Goal: Task Accomplishment & Management: Manage account settings

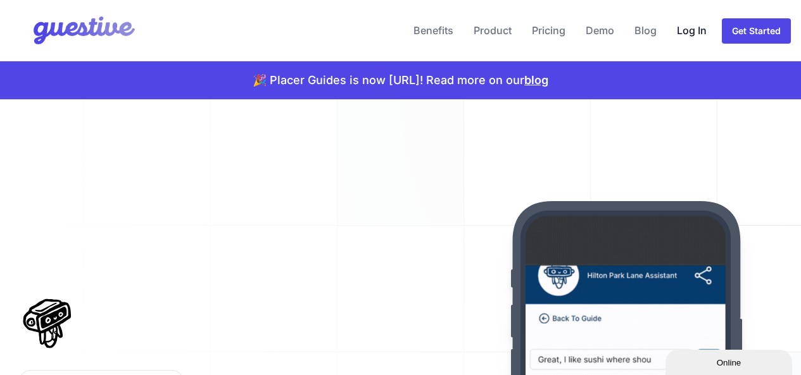
click at [691, 34] on link "Log In" at bounding box center [692, 30] width 40 height 30
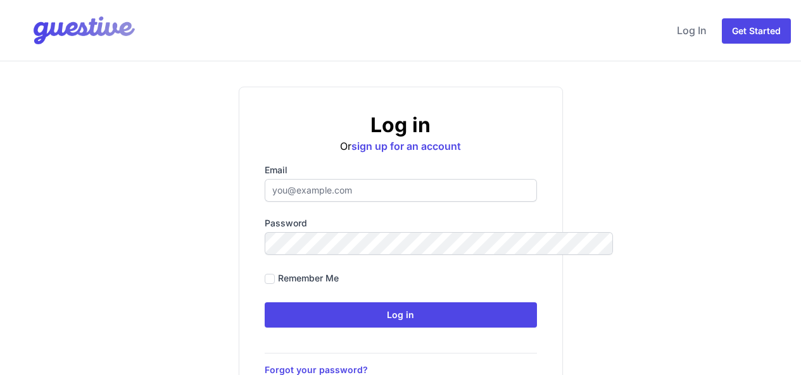
click at [356, 191] on input "Email" at bounding box center [401, 190] width 272 height 23
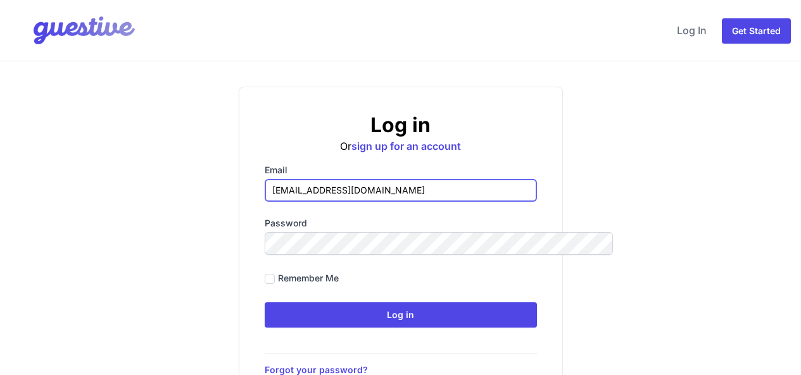
click at [384, 192] on input "hello@managethishome.com" at bounding box center [401, 190] width 272 height 23
type input "Hello@managethishome.com"
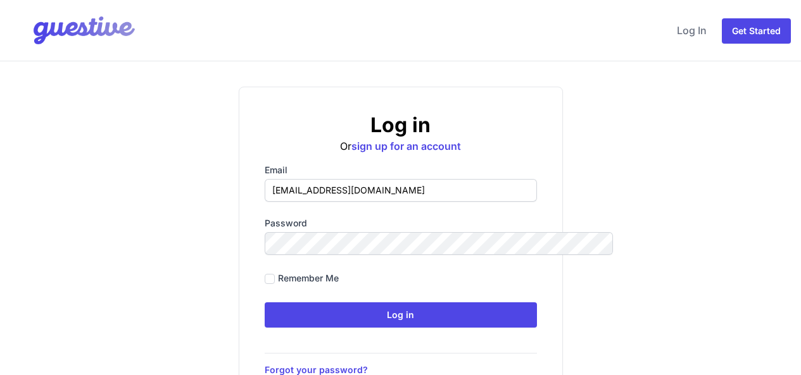
click at [265, 281] on div "Remember me" at bounding box center [401, 278] width 272 height 17
drag, startPoint x: 232, startPoint y: 281, endPoint x: 272, endPoint y: 291, distance: 40.5
click at [265, 281] on input "Remember me" at bounding box center [270, 279] width 10 height 10
checkbox input "true"
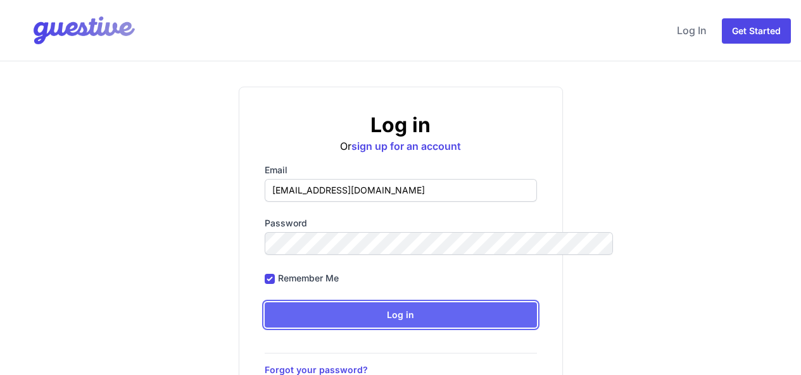
click at [408, 323] on input "Log in" at bounding box center [401, 315] width 272 height 25
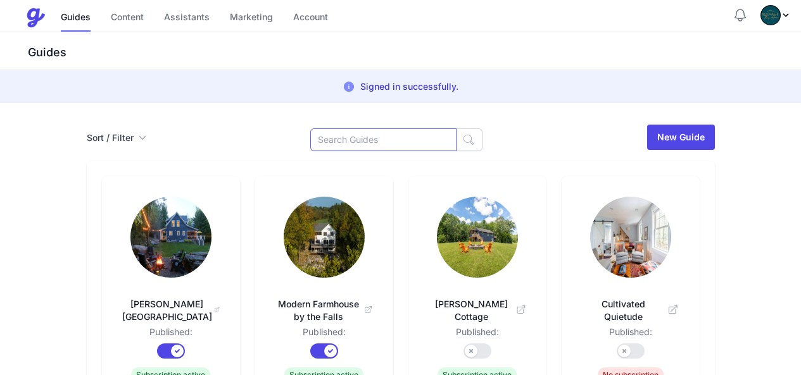
click at [377, 140] on input at bounding box center [383, 139] width 146 height 23
type input "round top"
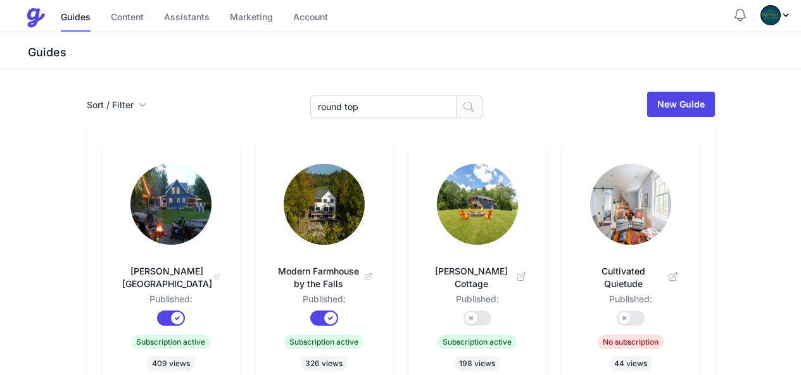
click at [462, 110] on icon "button" at bounding box center [468, 107] width 13 height 13
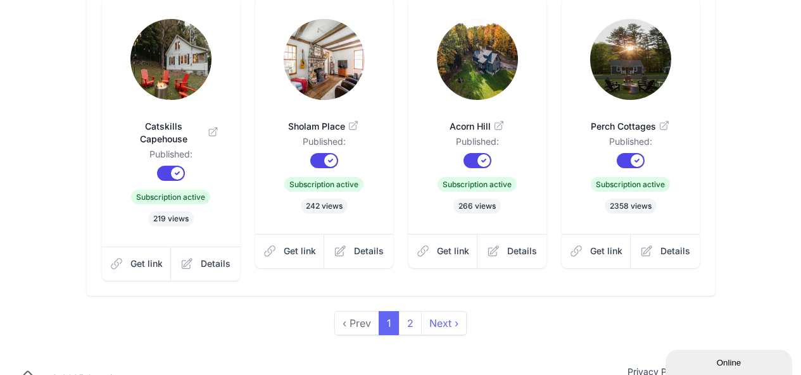
scroll to position [443, 0]
click at [411, 311] on link "2" at bounding box center [410, 323] width 23 height 24
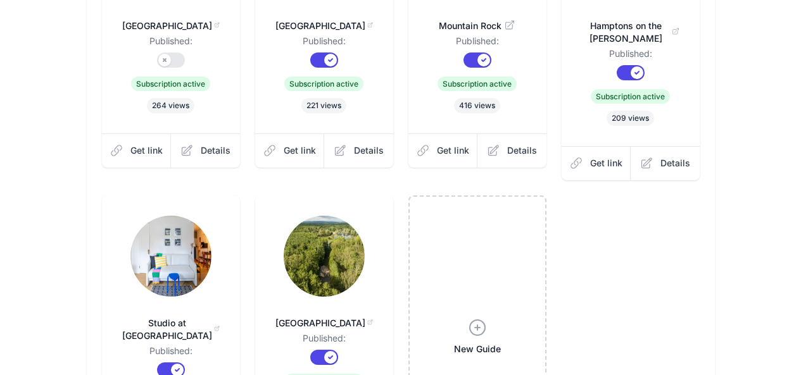
scroll to position [380, 0]
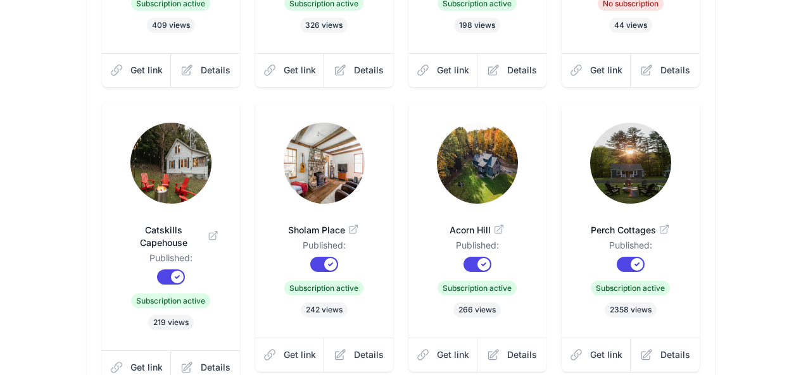
scroll to position [380, 0]
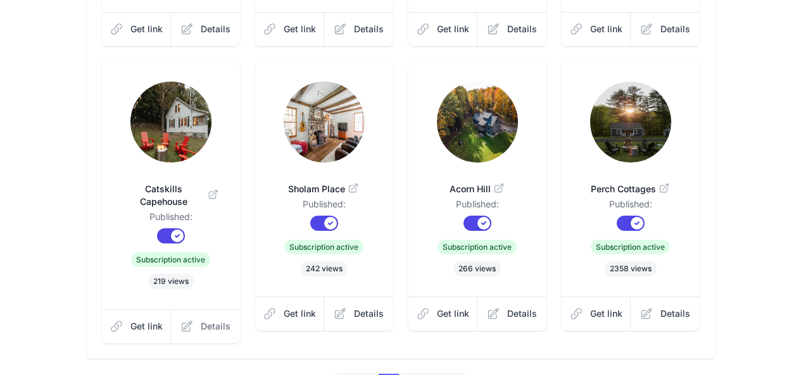
click at [201, 320] on span "Details" at bounding box center [216, 326] width 30 height 13
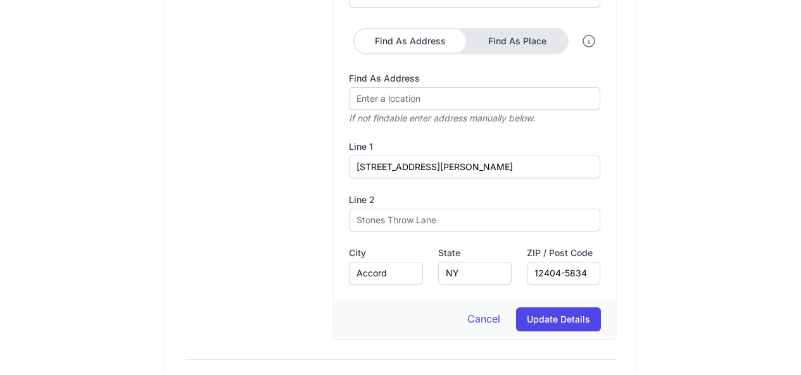
scroll to position [506, 0]
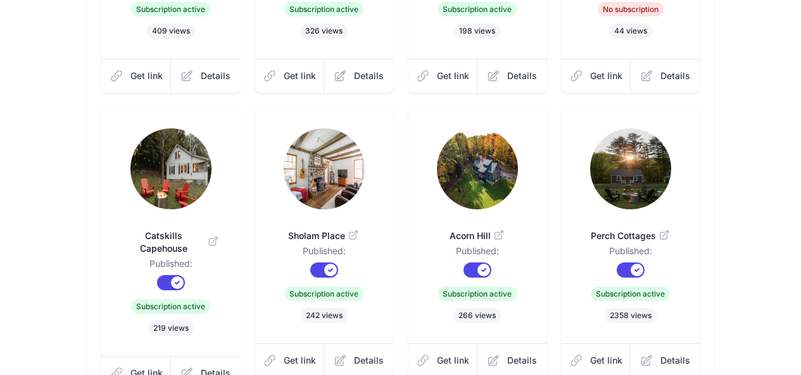
scroll to position [190, 0]
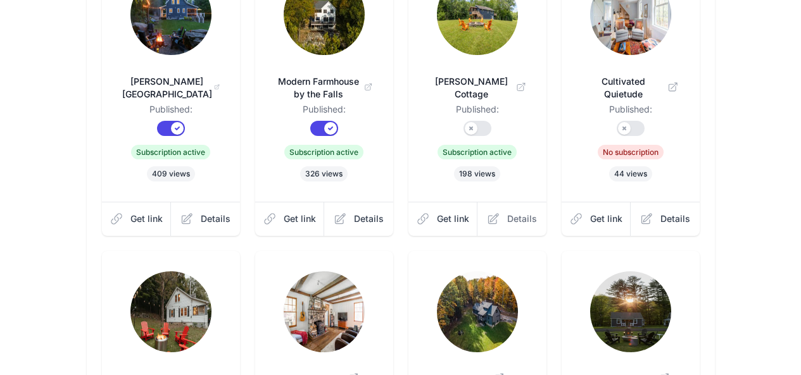
click at [537, 213] on span "Details" at bounding box center [522, 219] width 30 height 13
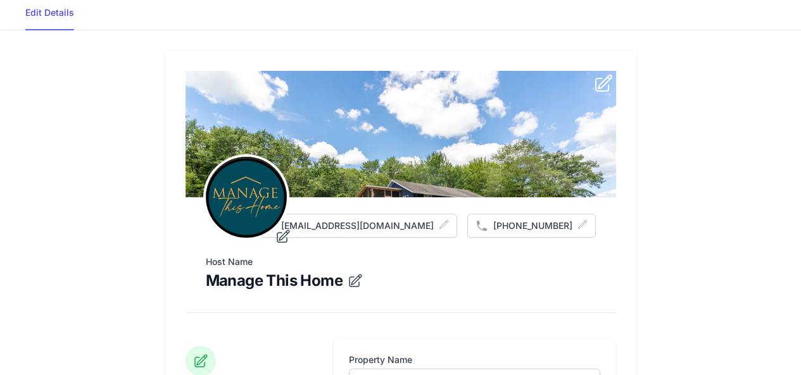
scroll to position [63, 0]
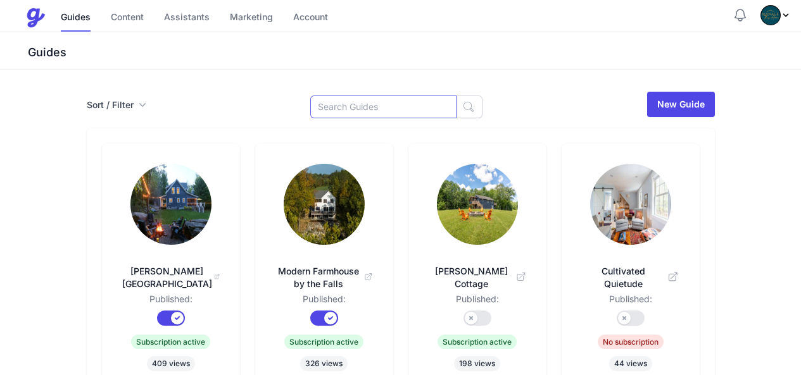
click at [382, 109] on input at bounding box center [383, 107] width 146 height 23
type input "content"
click at [456, 113] on button "button" at bounding box center [469, 107] width 27 height 23
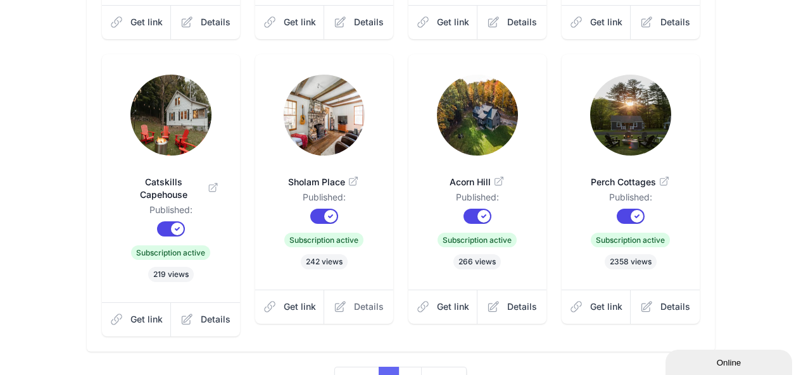
scroll to position [456, 0]
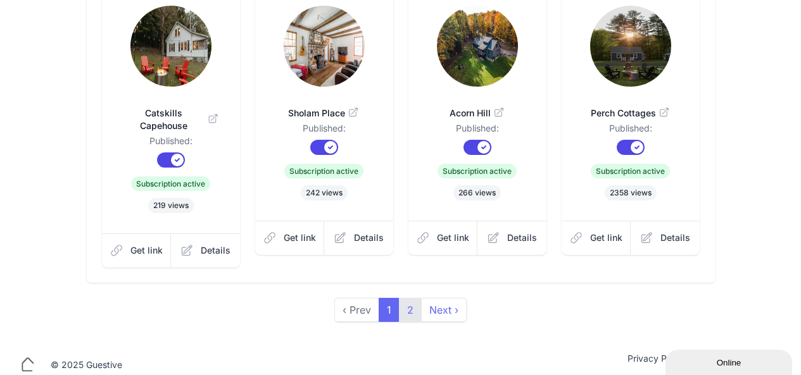
click at [408, 298] on link "2" at bounding box center [410, 310] width 23 height 24
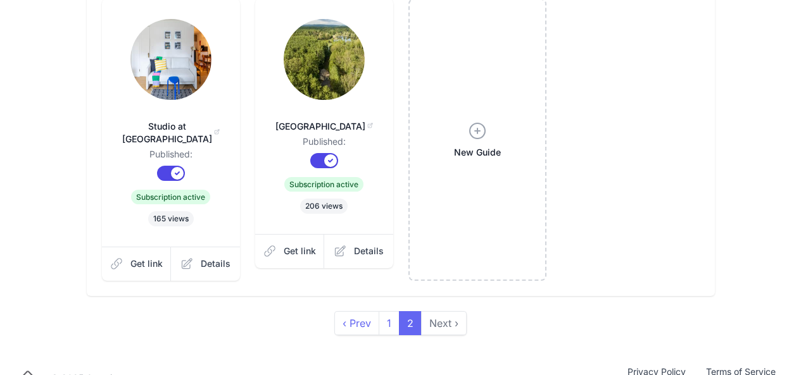
scroll to position [443, 0]
click at [319, 57] on img at bounding box center [324, 58] width 81 height 81
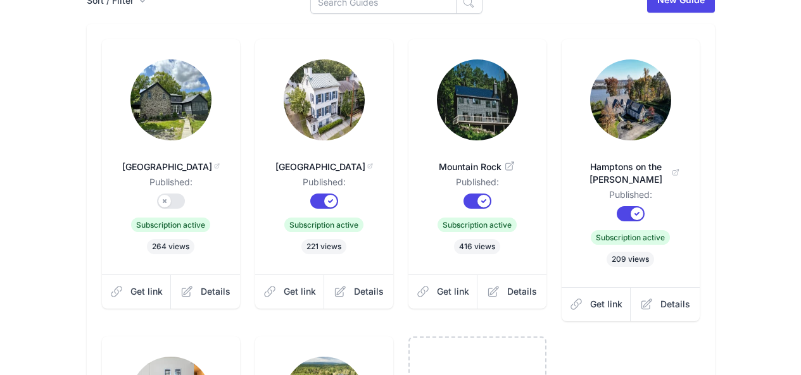
scroll to position [0, 0]
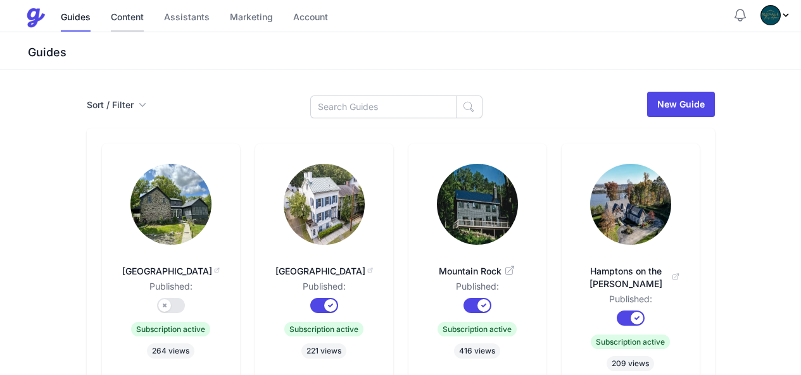
click at [141, 14] on link "Content" at bounding box center [127, 17] width 33 height 27
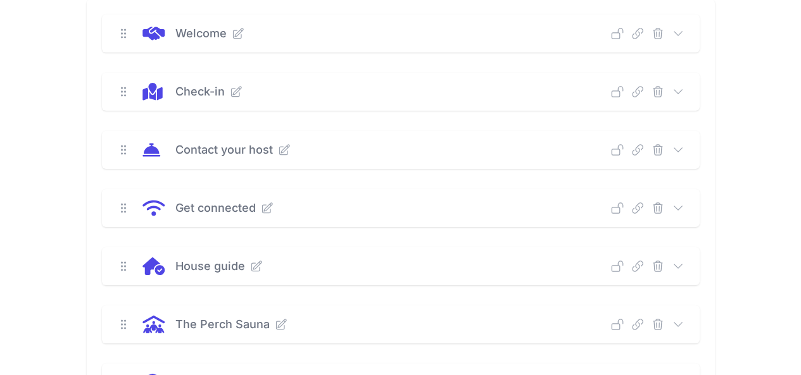
scroll to position [253, 0]
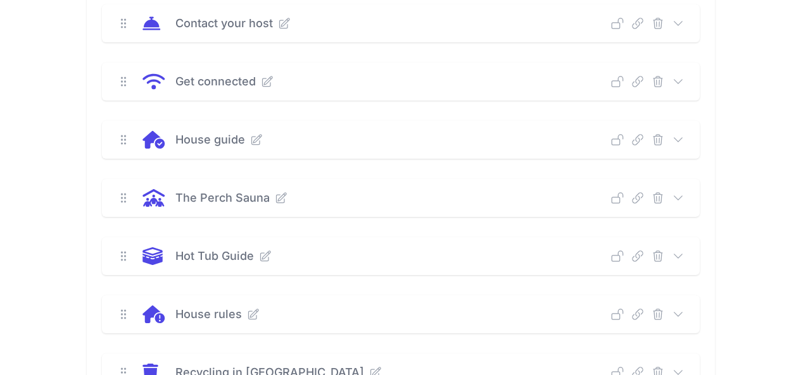
click at [684, 142] on icon at bounding box center [678, 140] width 13 height 13
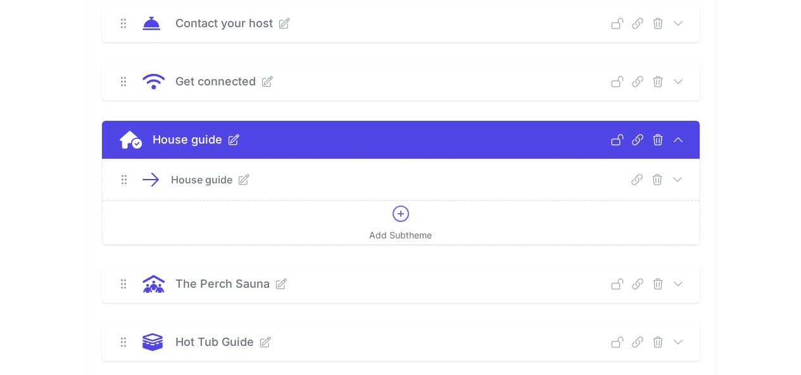
drag, startPoint x: 755, startPoint y: 178, endPoint x: 749, endPoint y: 182, distance: 7.4
click at [684, 178] on icon at bounding box center [677, 179] width 13 height 13
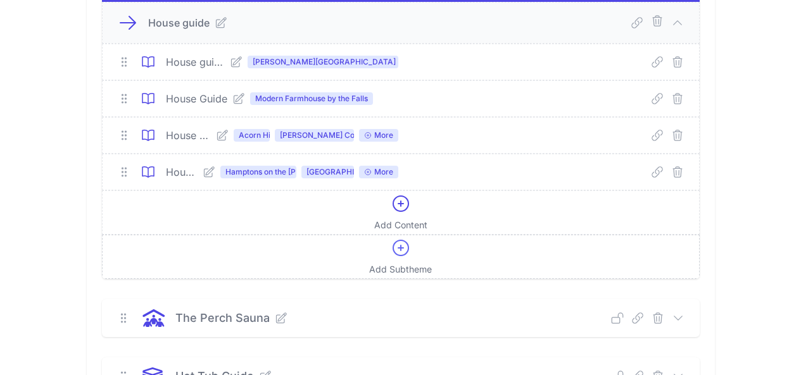
scroll to position [380, 0]
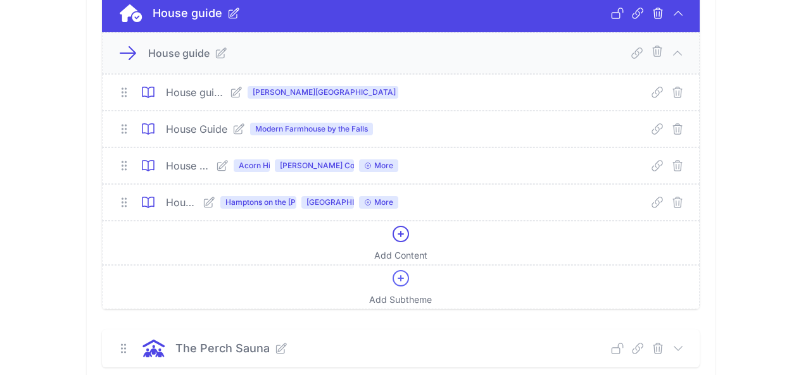
click at [204, 203] on icon at bounding box center [209, 202] width 10 height 10
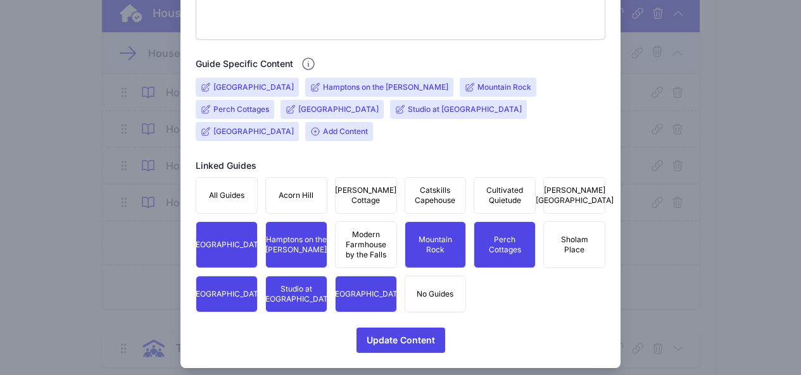
scroll to position [450, 0]
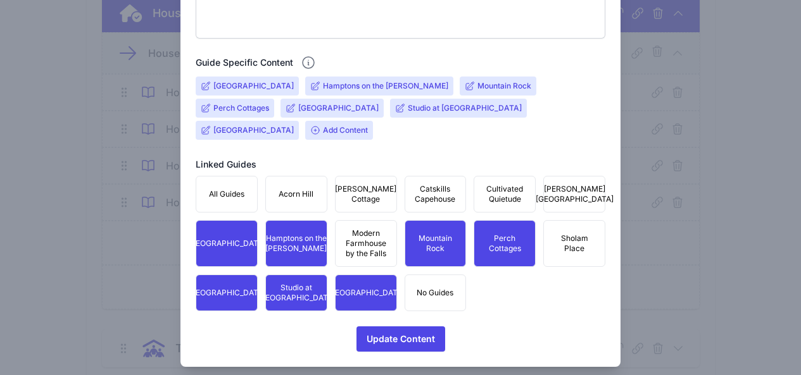
click at [285, 108] on icon at bounding box center [290, 108] width 10 height 10
click at [285, 109] on icon at bounding box center [290, 108] width 10 height 10
click at [298, 111] on input "[GEOGRAPHIC_DATA]" at bounding box center [338, 108] width 80 height 10
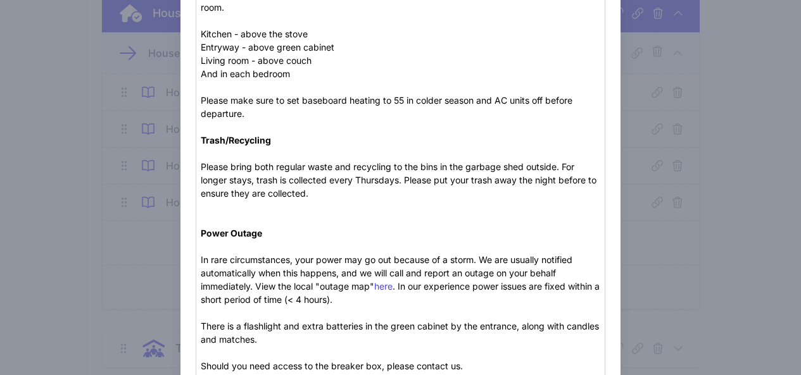
scroll to position [253, 0]
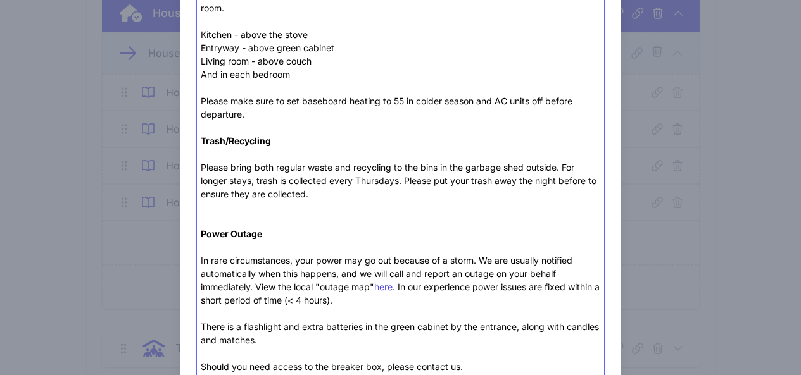
drag, startPoint x: 320, startPoint y: 185, endPoint x: 327, endPoint y: 194, distance: 10.4
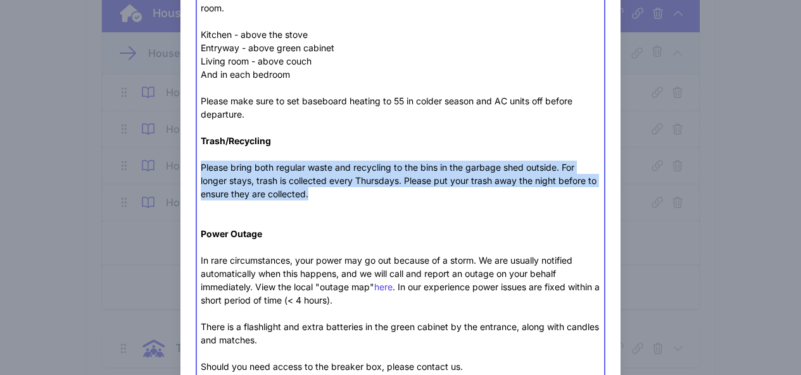
drag, startPoint x: 328, startPoint y: 196, endPoint x: 199, endPoint y: 173, distance: 131.7
paste trix-editor "For longer stays, waste collection takes place on Thursdays. Kindly place the b…"
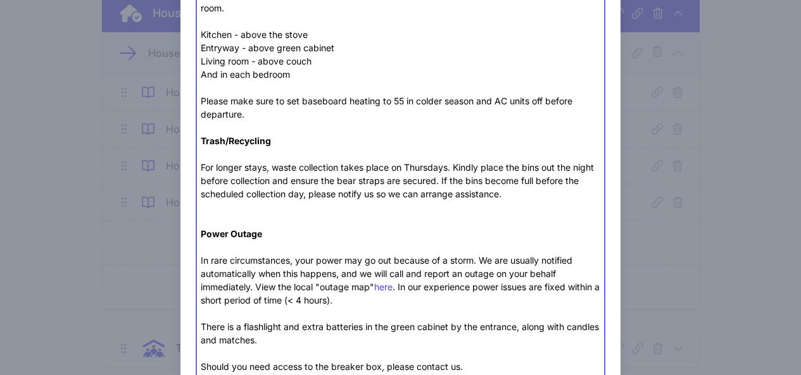
type trix-editor "<div><strong>AC &amp; Heating<br><br></strong>&nbsp;The living room has an AC u…"
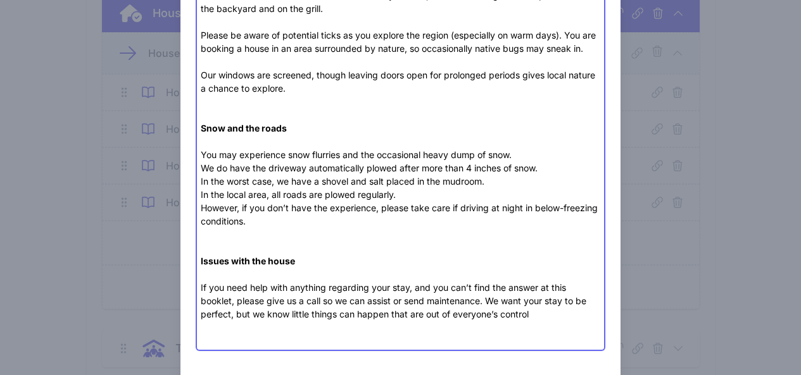
scroll to position [760, 0]
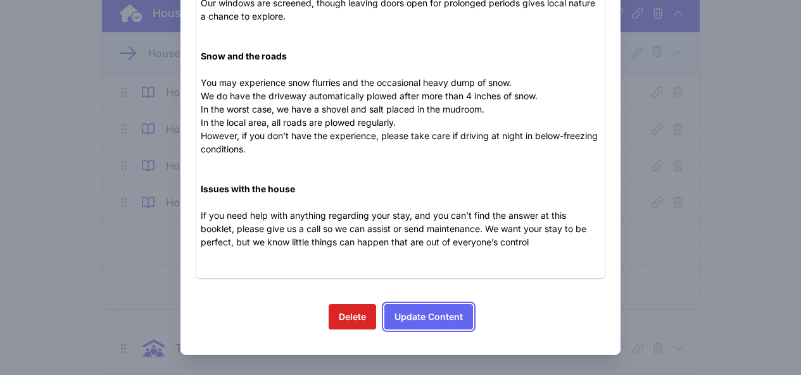
click at [441, 319] on button "Update Content" at bounding box center [428, 316] width 89 height 25
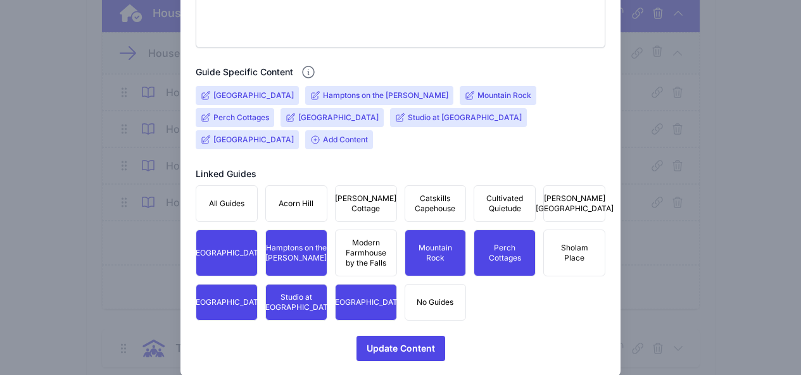
scroll to position [443, 0]
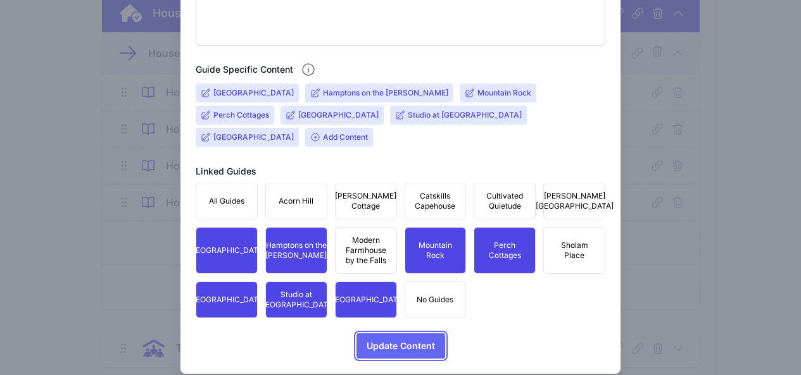
click at [403, 339] on span "Update Content" at bounding box center [400, 346] width 68 height 25
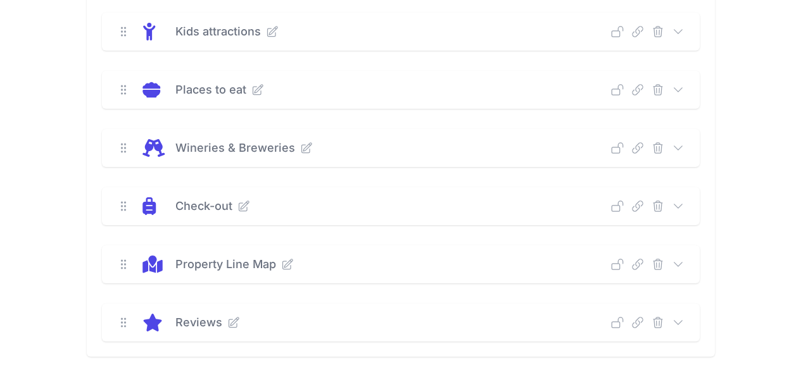
scroll to position [1266, 0]
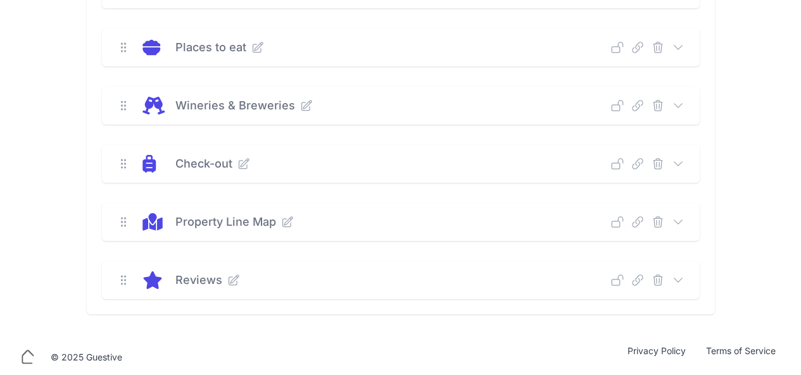
click at [684, 168] on icon at bounding box center [678, 164] width 13 height 13
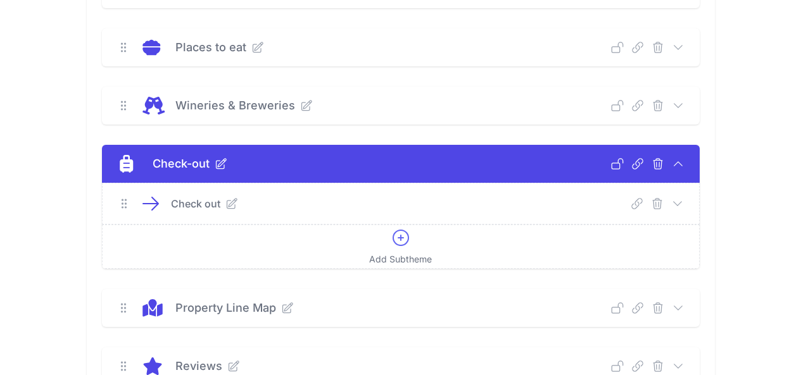
click at [684, 204] on icon at bounding box center [677, 203] width 13 height 13
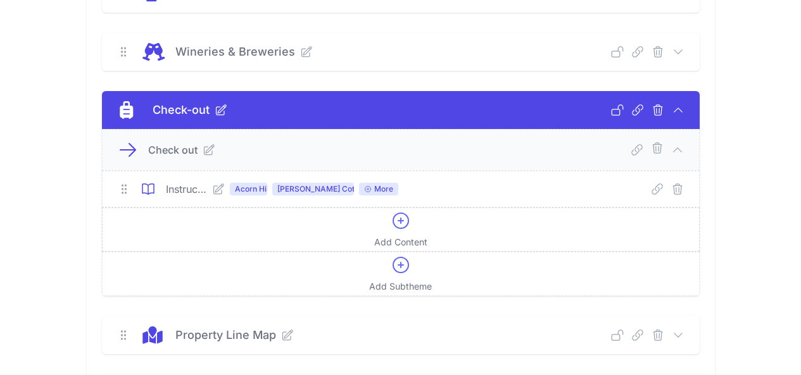
scroll to position [1392, 0]
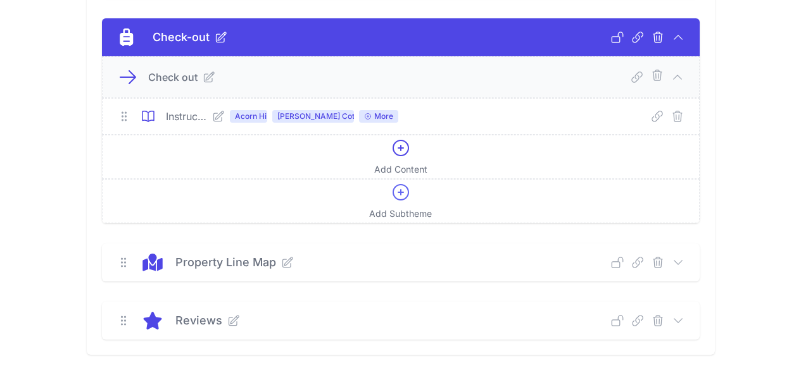
click at [212, 118] on icon at bounding box center [218, 116] width 13 height 13
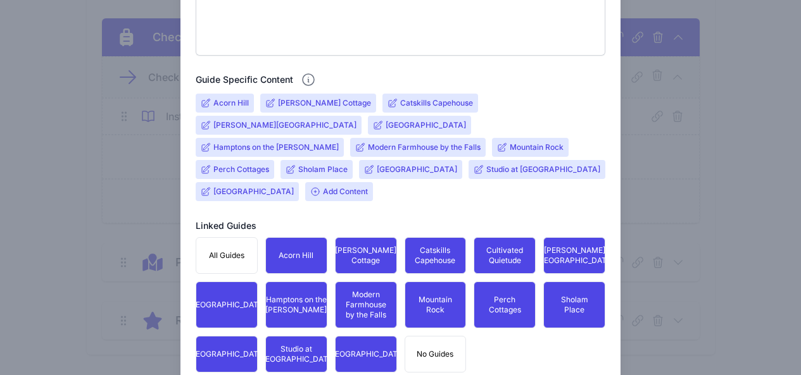
scroll to position [443, 0]
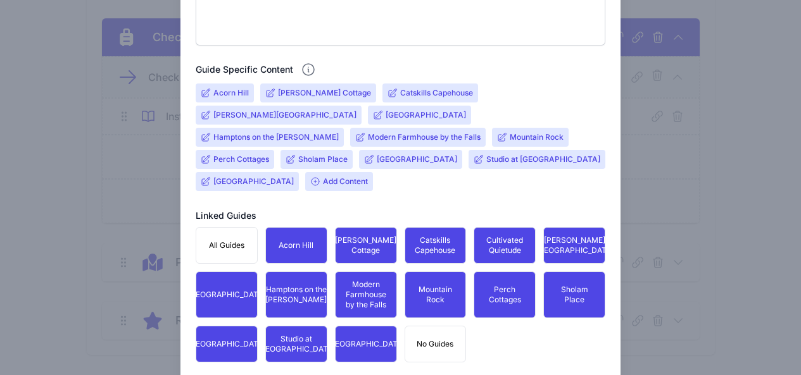
click at [457, 154] on input "[GEOGRAPHIC_DATA]" at bounding box center [417, 159] width 80 height 10
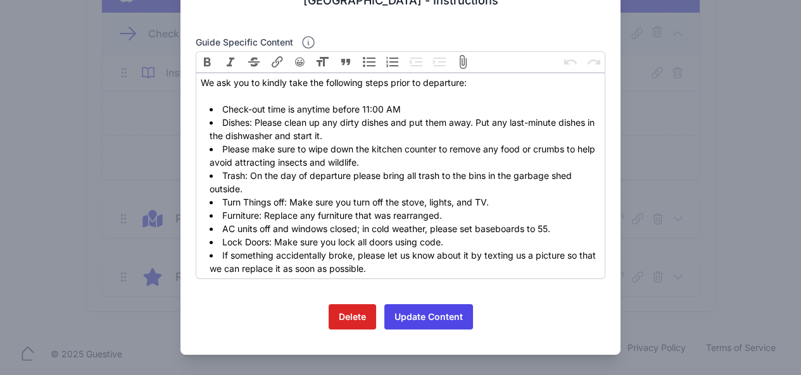
scroll to position [1438, 0]
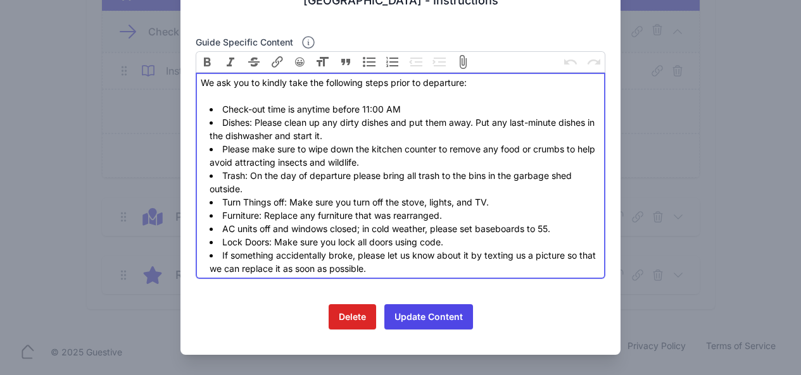
click at [406, 180] on li "Trash: On the day of departure please bring all trash to the bins in the garbag…" at bounding box center [405, 182] width 391 height 27
click at [390, 184] on li "Trash: On the day of departure please bring all trash to the bins in the garbag…" at bounding box center [405, 182] width 391 height 27
paste trix-editor "<div>We ask you to kindly take the following steps prior to departure:<br><br><…"
type trix-editor "<div>We ask you to kindly take the following steps prior to departure:<br><br><…"
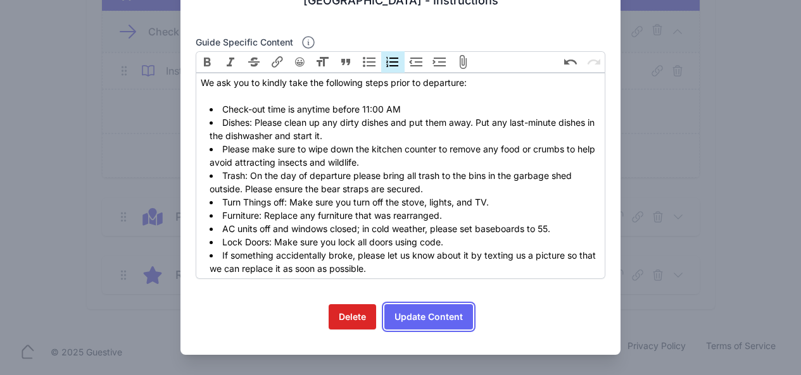
click at [427, 319] on button "Update Content" at bounding box center [428, 316] width 89 height 25
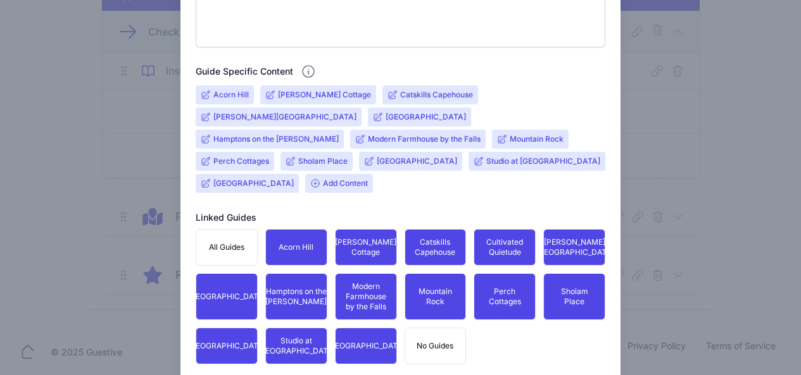
scroll to position [443, 0]
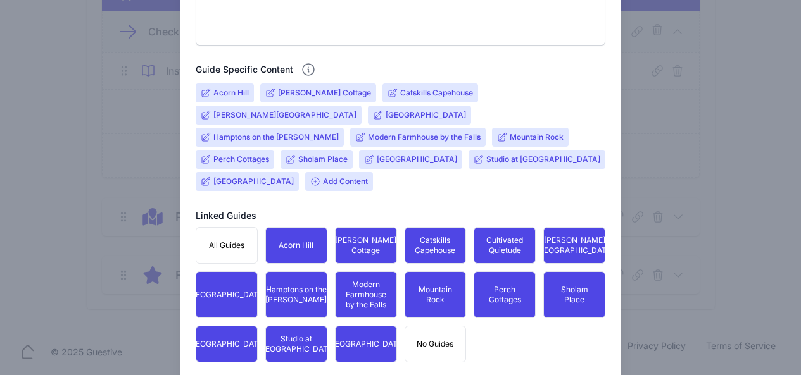
click at [412, 365] on form "Content title Instructions Optional Lead Image Upload a file or drag and drop P…" at bounding box center [401, 39] width 410 height 727
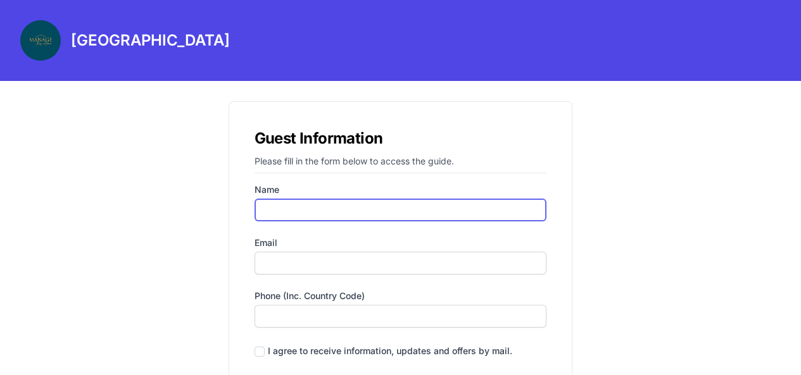
click at [339, 206] on input "Name" at bounding box center [400, 210] width 292 height 23
click at [399, 203] on input "Name" at bounding box center [400, 210] width 292 height 23
click at [394, 209] on input "Name" at bounding box center [400, 210] width 292 height 23
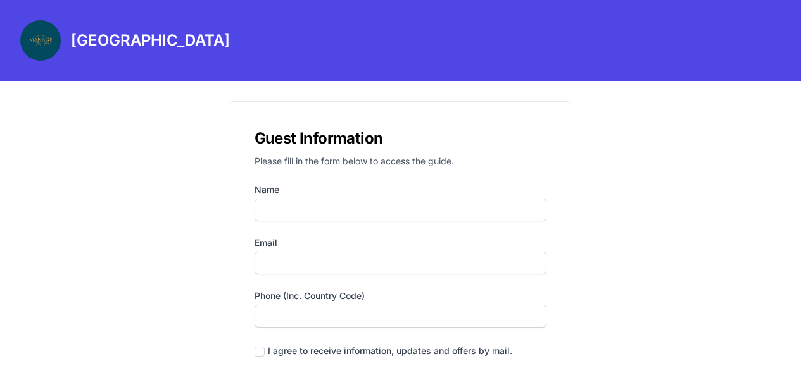
click at [665, 235] on div "Guest Information Please fill in the form below to access the guide. Name Email…" at bounding box center [400, 274] width 567 height 366
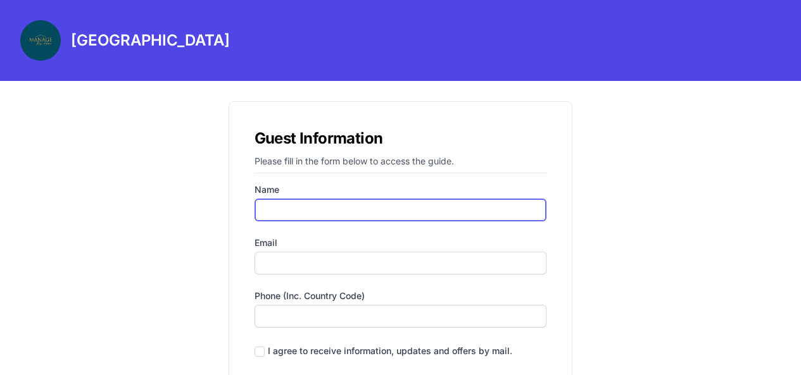
click at [411, 207] on input "Name" at bounding box center [400, 210] width 292 height 23
type input "alona"
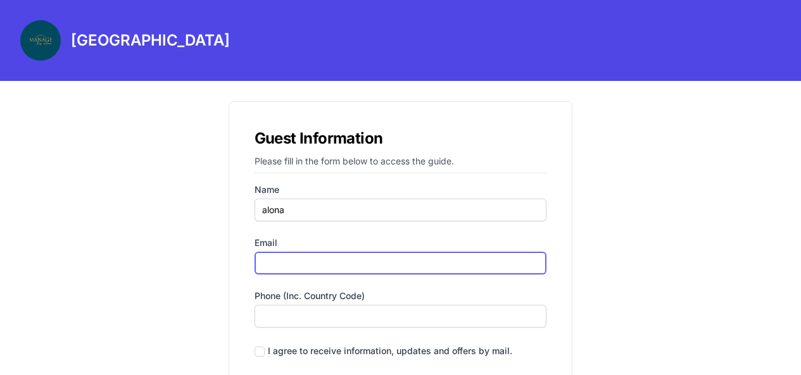
click at [320, 263] on input "Email" at bounding box center [400, 263] width 292 height 23
type input "[EMAIL_ADDRESS][DOMAIN_NAME]"
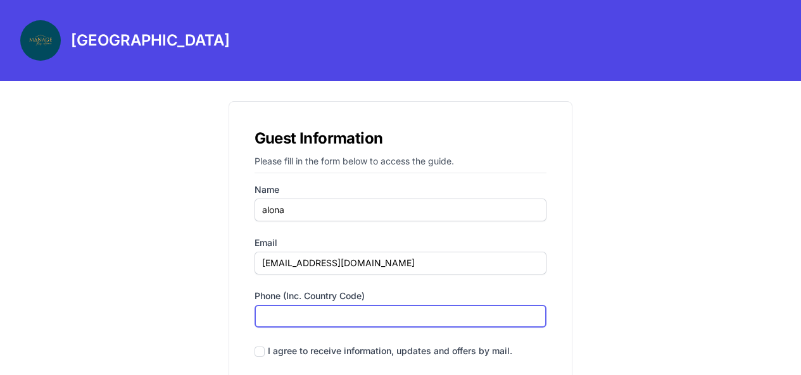
drag, startPoint x: 316, startPoint y: 316, endPoint x: 326, endPoint y: 317, distance: 10.1
click at [318, 317] on input "Phone (inc. country code)" at bounding box center [400, 316] width 292 height 23
type input "‪[PHONE_NUMBER]‬"
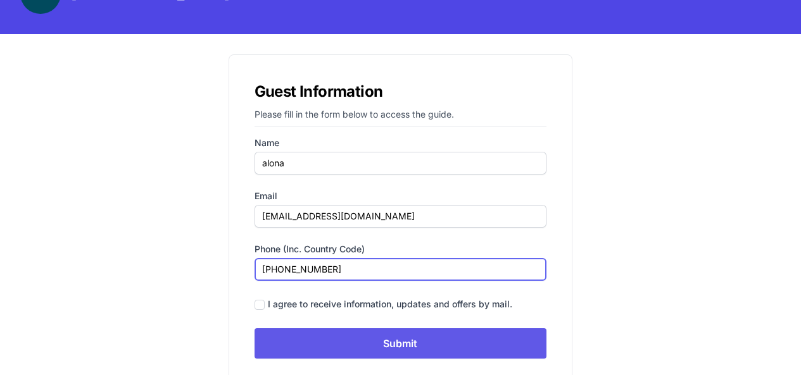
scroll to position [92, 0]
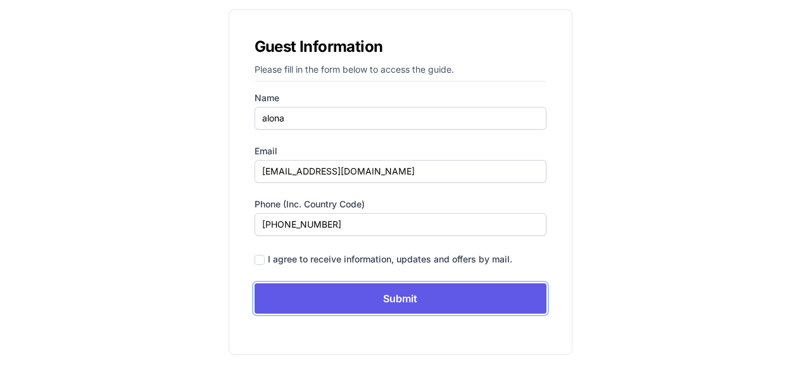
click at [448, 308] on input "Submit" at bounding box center [400, 299] width 292 height 30
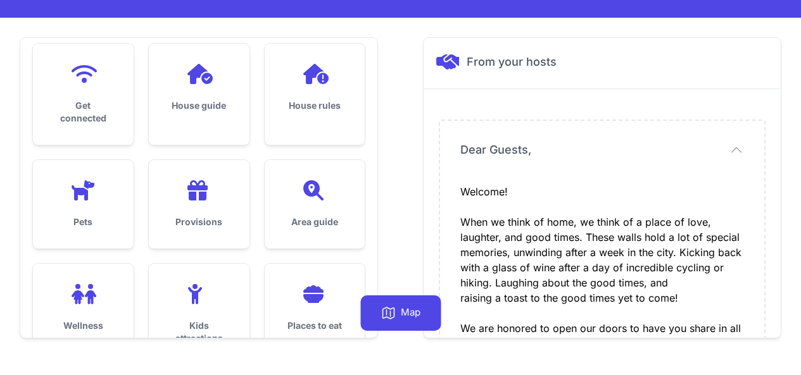
scroll to position [127, 0]
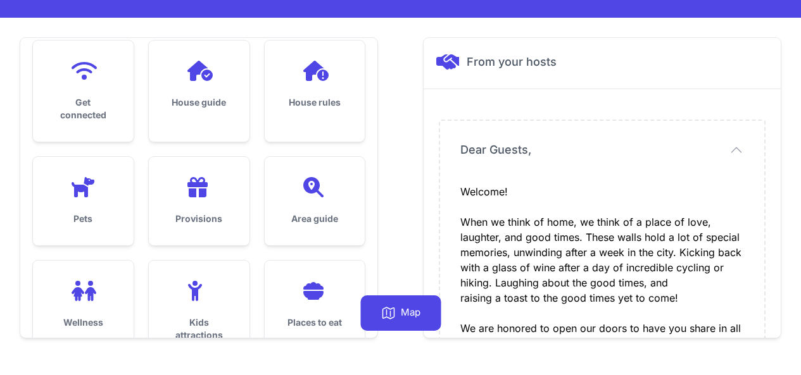
click at [227, 107] on h3 "House guide" at bounding box center [199, 102] width 60 height 13
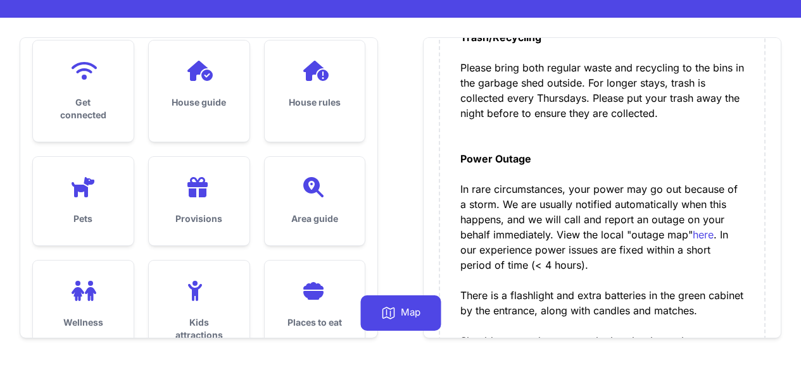
scroll to position [380, 0]
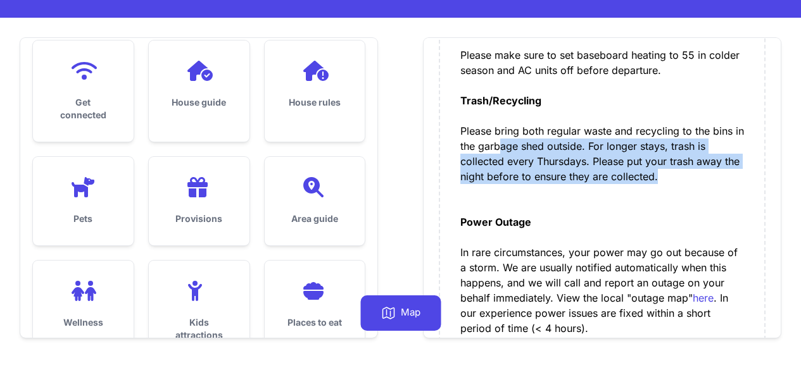
drag, startPoint x: 657, startPoint y: 178, endPoint x: 496, endPoint y: 149, distance: 163.3
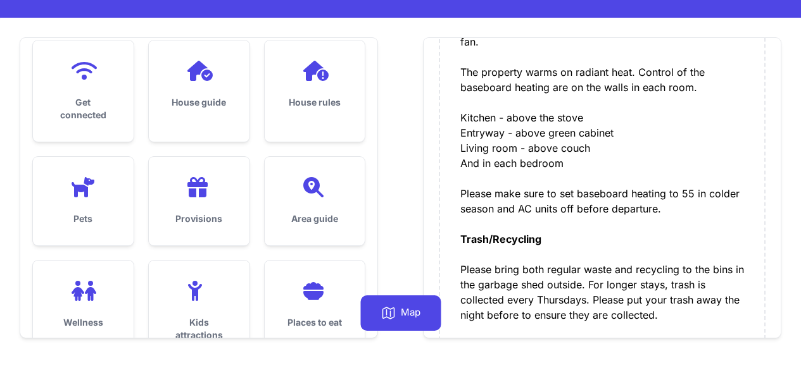
scroll to position [199, 0]
